Goal: Communication & Community: Ask a question

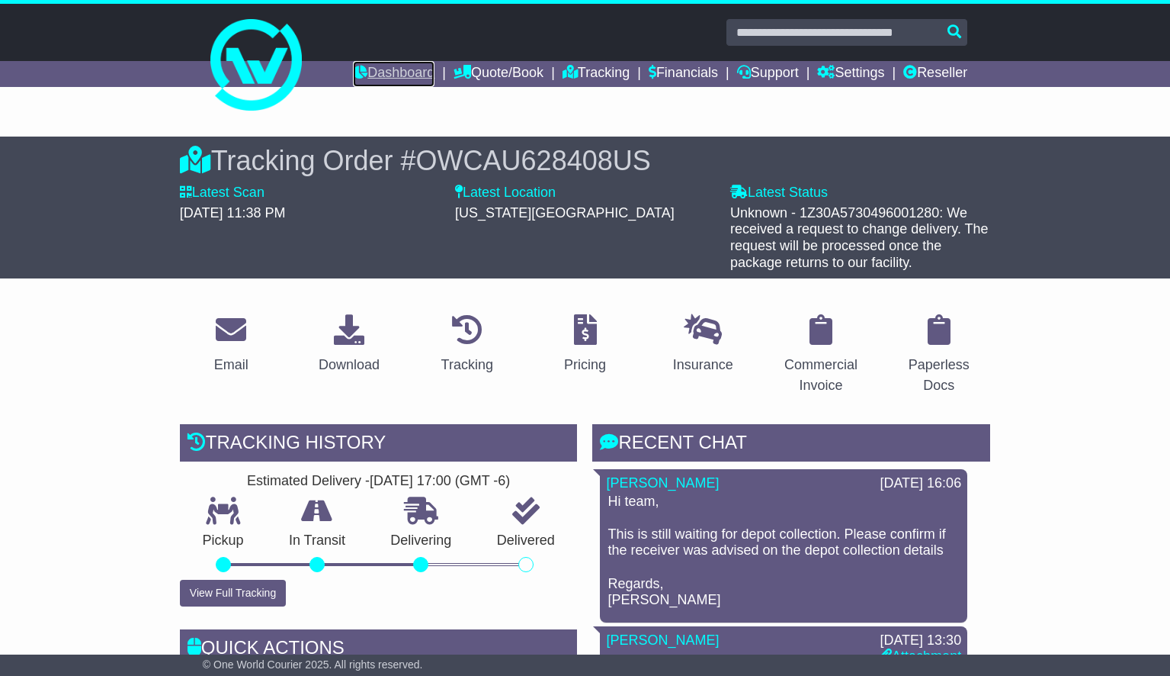
click at [382, 79] on link "Dashboard" at bounding box center [394, 74] width 82 height 26
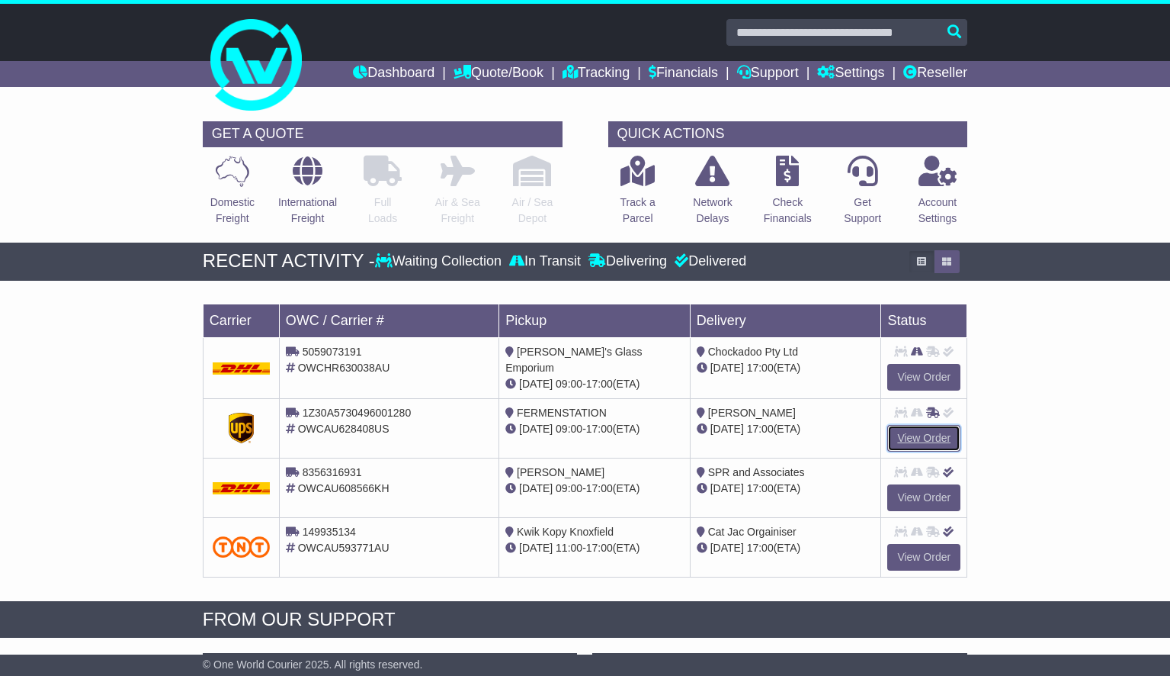
click at [903, 439] on link "View Order" at bounding box center [924, 438] width 73 height 27
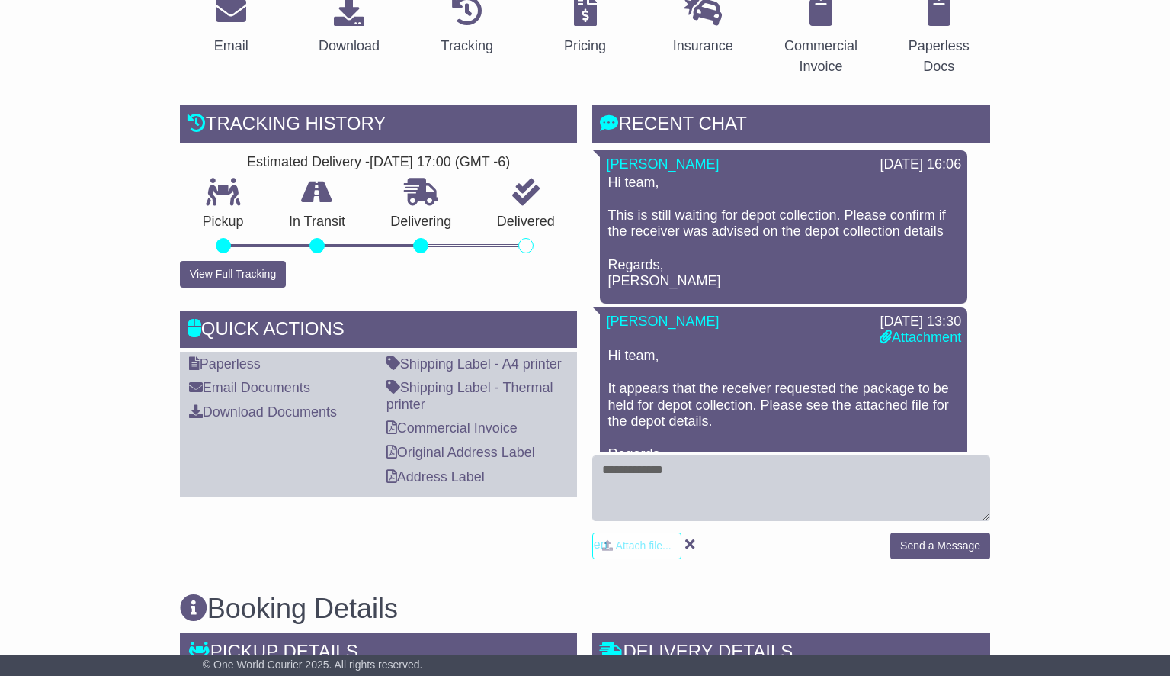
scroll to position [379, 0]
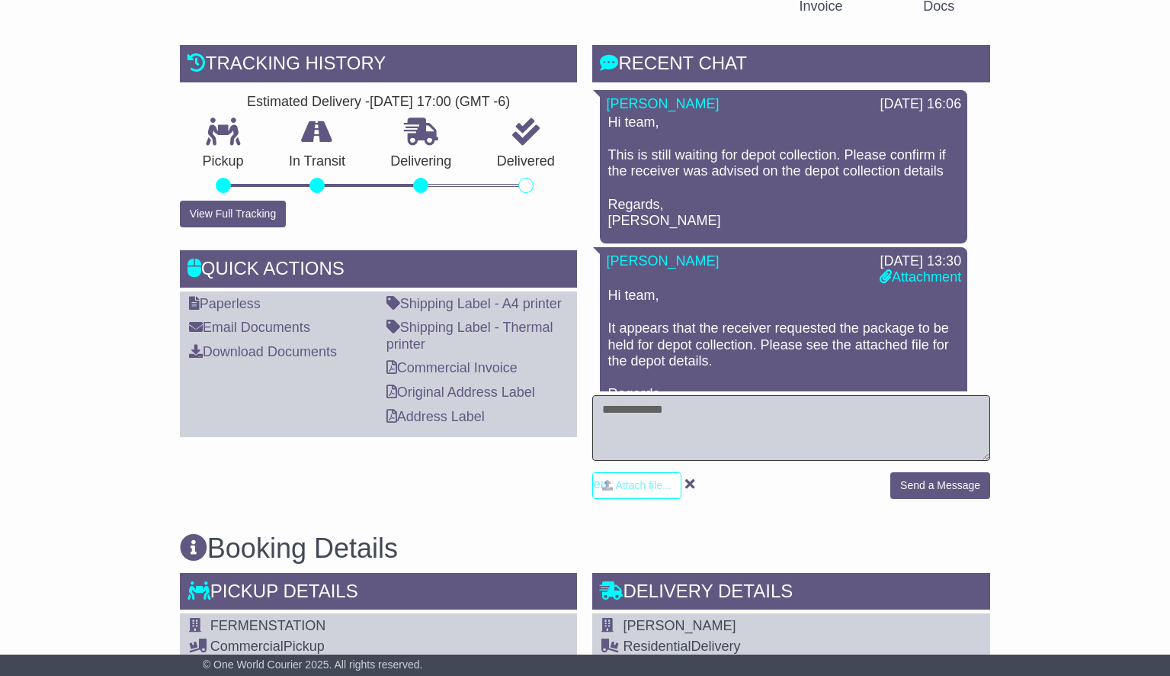
click at [729, 418] on textarea at bounding box center [791, 428] width 398 height 66
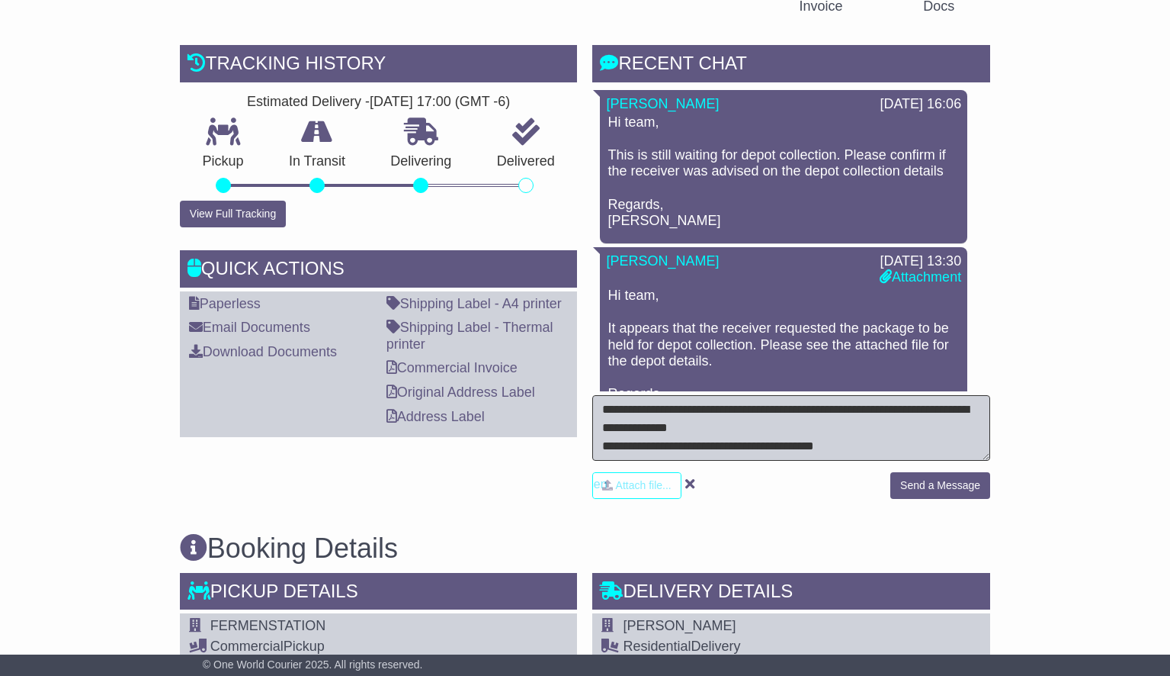
type textarea "**********"
click at [934, 488] on button "Send a Message" at bounding box center [941, 485] width 100 height 27
